Goal: Information Seeking & Learning: Find specific fact

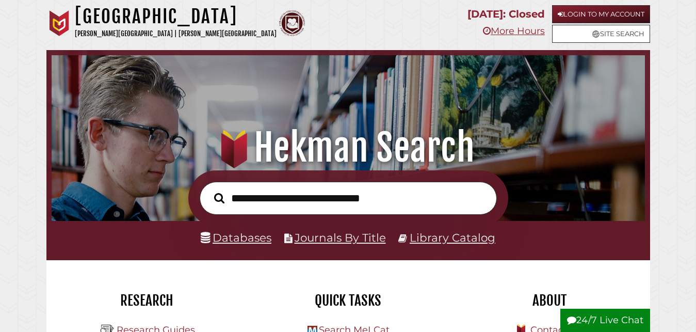
scroll to position [196, 588]
click at [132, 100] on div ".heklogo-cls-1 { fill: url(#linear-gradient); } .heklogo-cls-1, .heklogo-cls-2,…" at bounding box center [348, 110] width 604 height 120
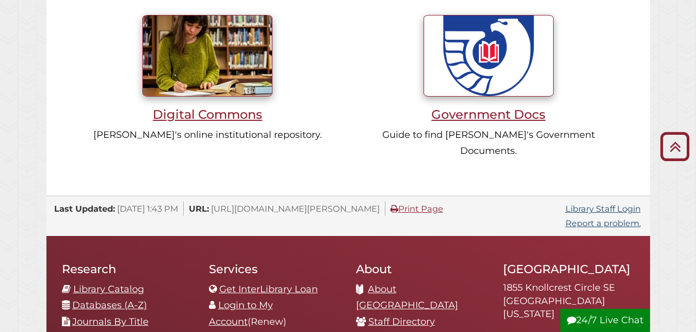
scroll to position [942, 0]
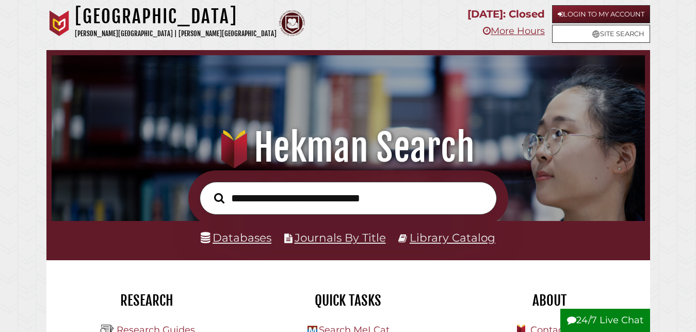
scroll to position [196, 588]
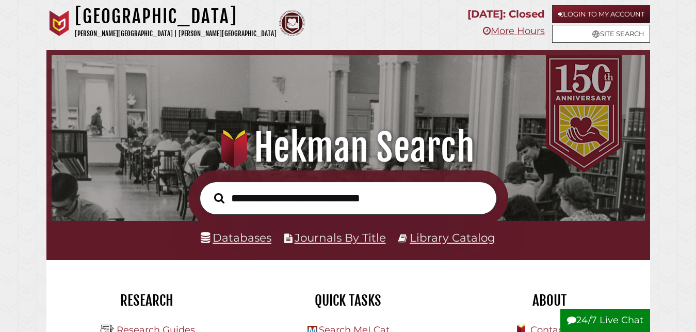
scroll to position [196, 588]
type input "**********"
click at [216, 199] on icon "Search" at bounding box center [219, 197] width 10 height 11
